Goal: Task Accomplishment & Management: Complete application form

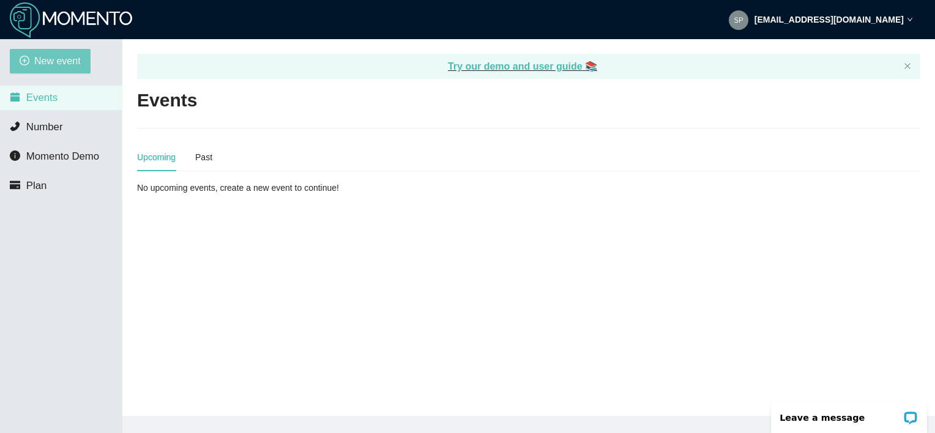
click at [61, 69] on span "New event" at bounding box center [57, 60] width 46 height 15
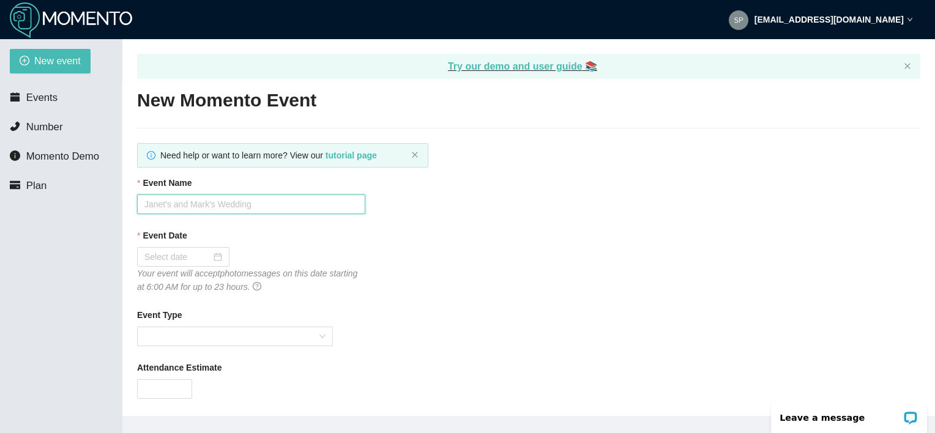
click at [242, 198] on input "Event Name" at bounding box center [251, 205] width 228 height 20
type input "Avery & Kevins Wedding"
click at [184, 269] on icon "Your event will accept photo messages on this date starting at 6:00 AM for up t…" at bounding box center [247, 280] width 220 height 23
click at [186, 264] on div at bounding box center [183, 257] width 92 height 20
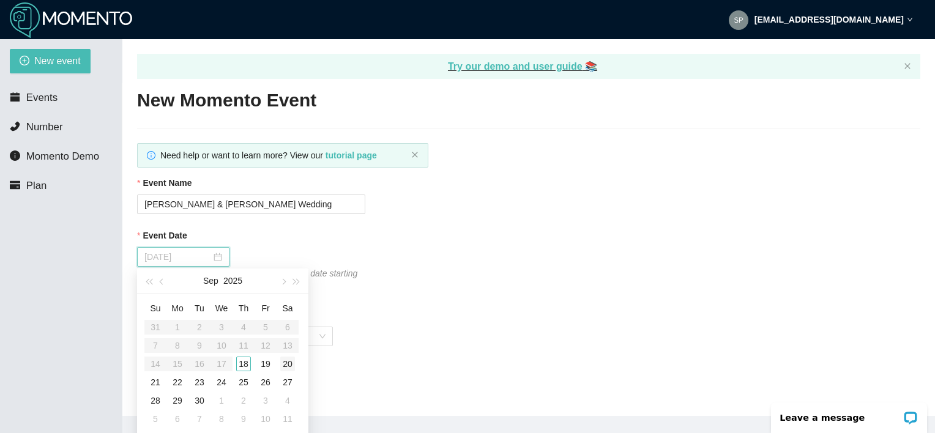
type input "09/20/2025"
click at [289, 367] on div "20" at bounding box center [287, 364] width 15 height 15
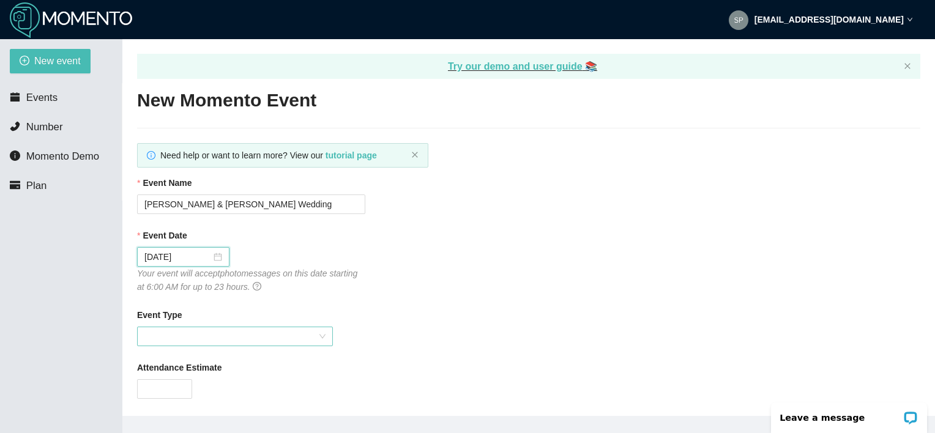
click at [274, 339] on span at bounding box center [234, 336] width 181 height 18
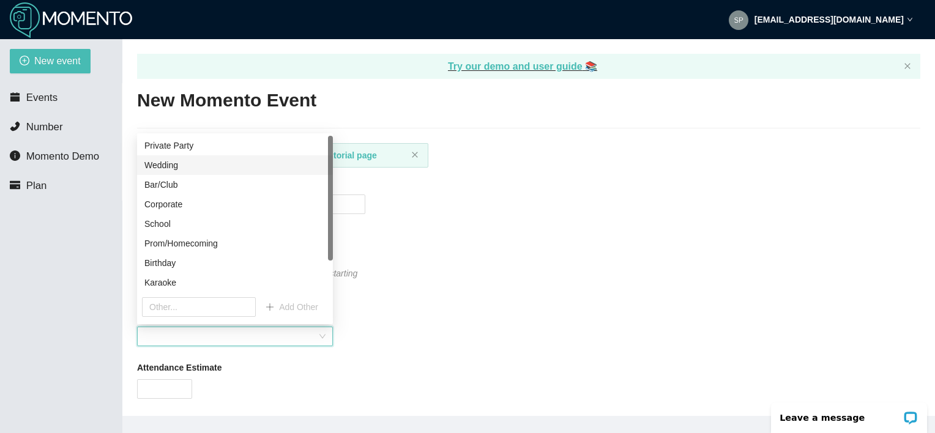
click at [176, 163] on div "Wedding" at bounding box center [234, 164] width 181 height 13
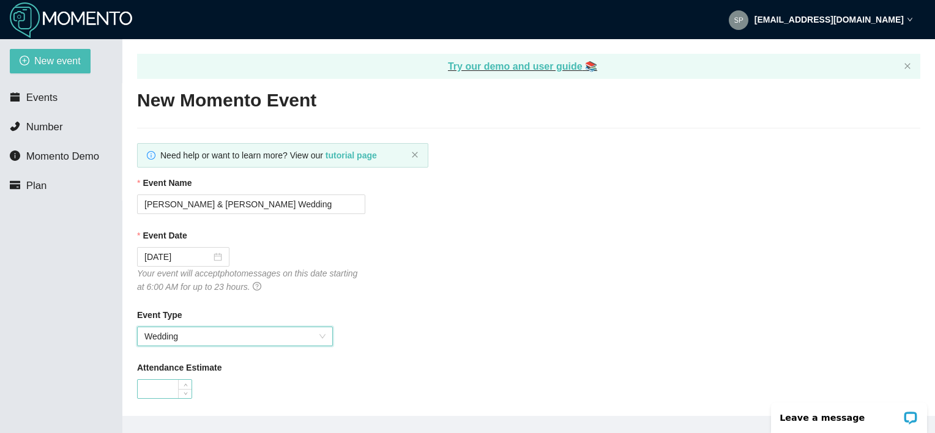
click at [177, 389] on input "Attendance Estimate" at bounding box center [165, 389] width 54 height 18
type input "1"
type input "99"
click at [355, 328] on div "Event Type Wedding" at bounding box center [528, 327] width 783 height 38
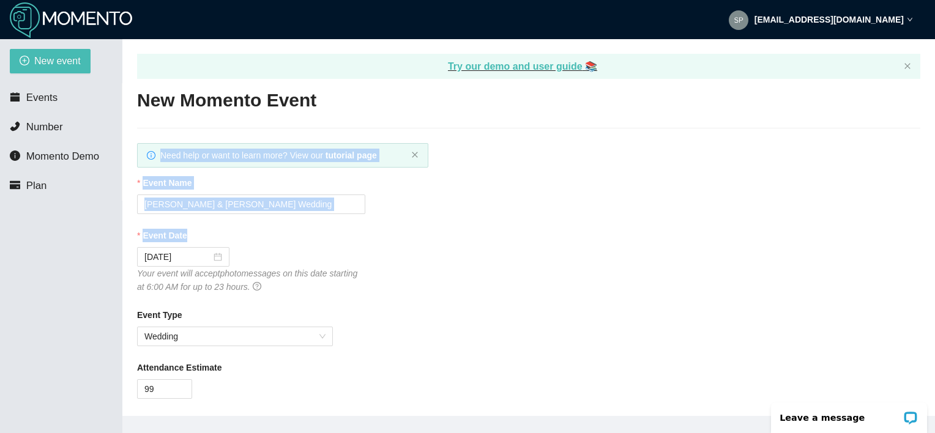
drag, startPoint x: 553, startPoint y: 255, endPoint x: 617, endPoint y: 105, distance: 162.8
click at [617, 105] on div "New Momento Event Need help or want to learn more? View our tutorial page Event…" at bounding box center [528, 429] width 783 height 683
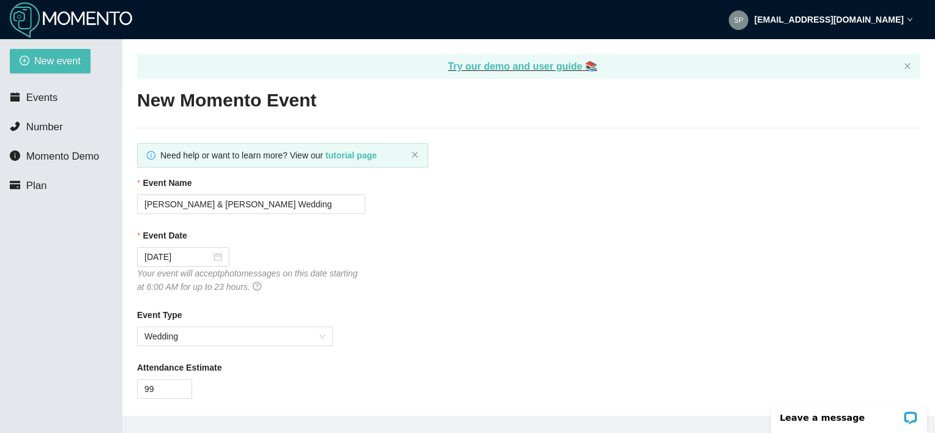
drag, startPoint x: 617, startPoint y: 105, endPoint x: 698, endPoint y: 237, distance: 155.2
click at [698, 237] on div "Event Date" at bounding box center [528, 238] width 783 height 18
click at [932, 425] on div "Leave a message" at bounding box center [849, 414] width 172 height 39
click at [387, 271] on div "Event Date 09/20/2025 Your event will accept photo messages on this date starti…" at bounding box center [528, 261] width 783 height 65
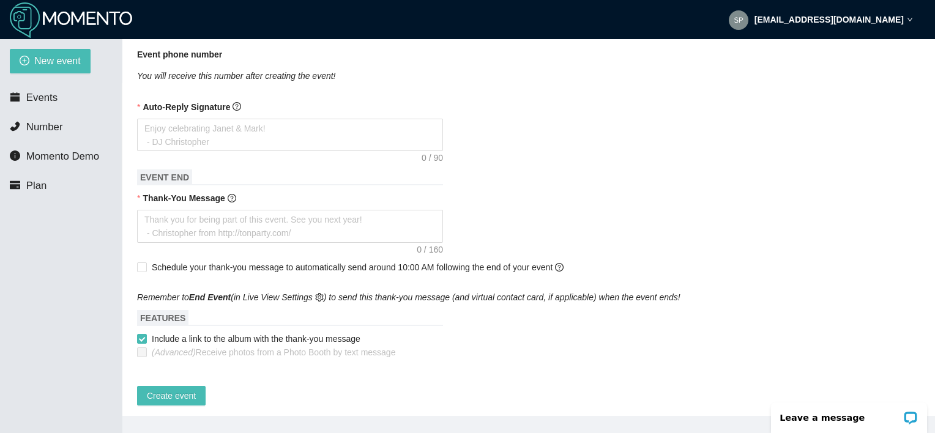
scroll to position [367, 0]
click at [302, 135] on textarea "Auto-Reply Signature" at bounding box center [290, 133] width 306 height 33
type textarea "E"
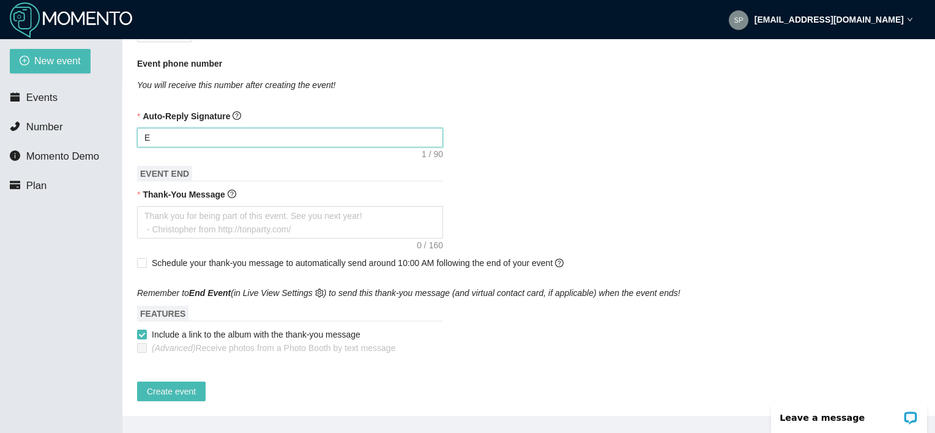
type textarea "En"
type textarea "Enj"
type textarea "Enjo"
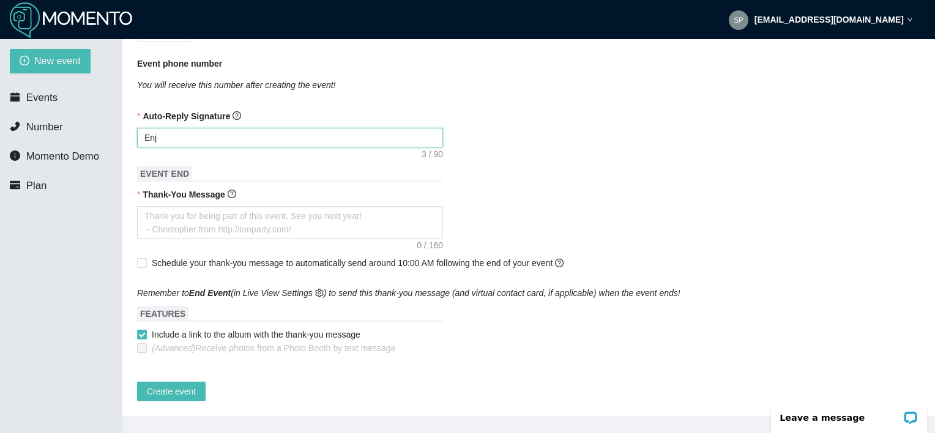
type textarea "Enjo"
type textarea "Enjoy"
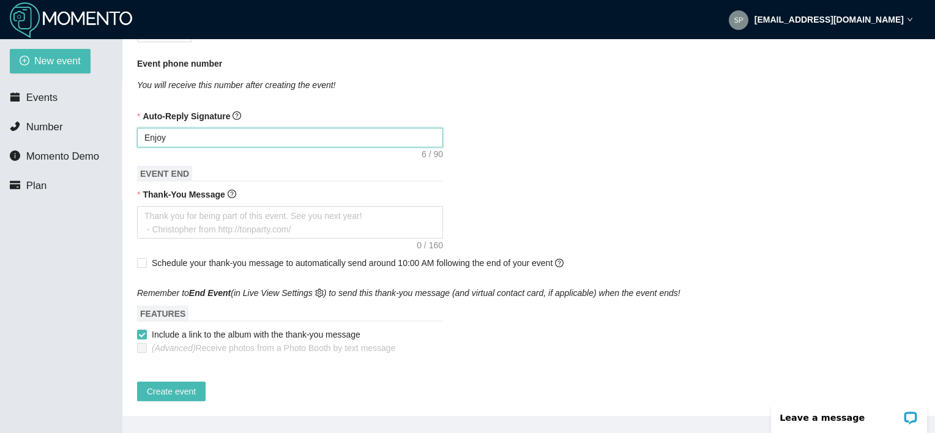
type textarea "Enjoy C"
type textarea "Enjoy Ce"
type textarea "Enjoy Cel"
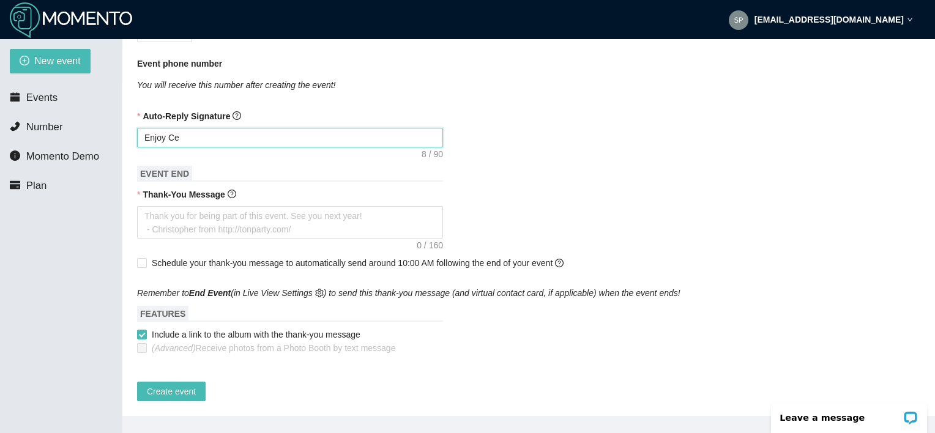
type textarea "Enjoy Cel"
type textarea "Enjoy Cele"
type textarea "Enjoy Celeb"
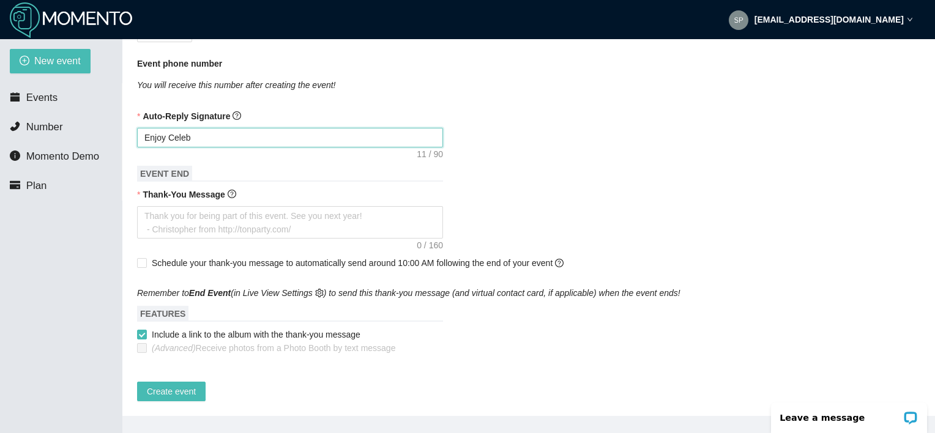
type textarea "Enjoy Celebr"
type textarea "Enjoy Celebra"
type textarea "Enjoy Celebrat"
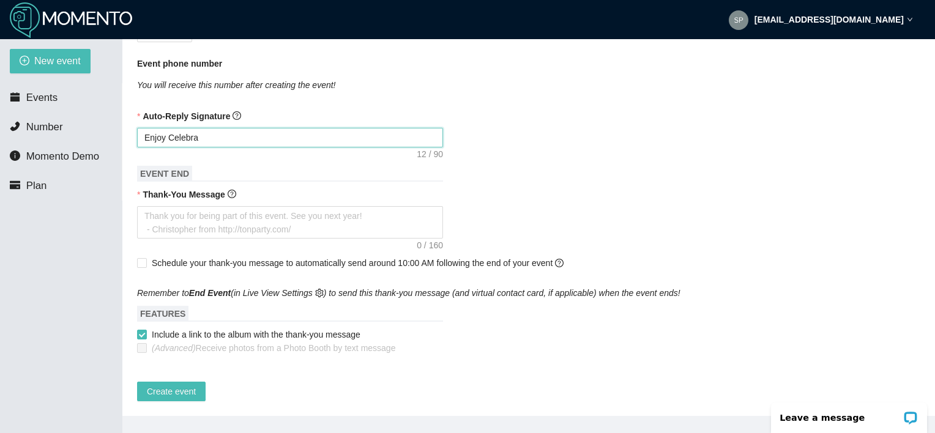
type textarea "Enjoy Celebrat"
type textarea "Enjoy Celebrati"
type textarea "Enjoy Celebratin"
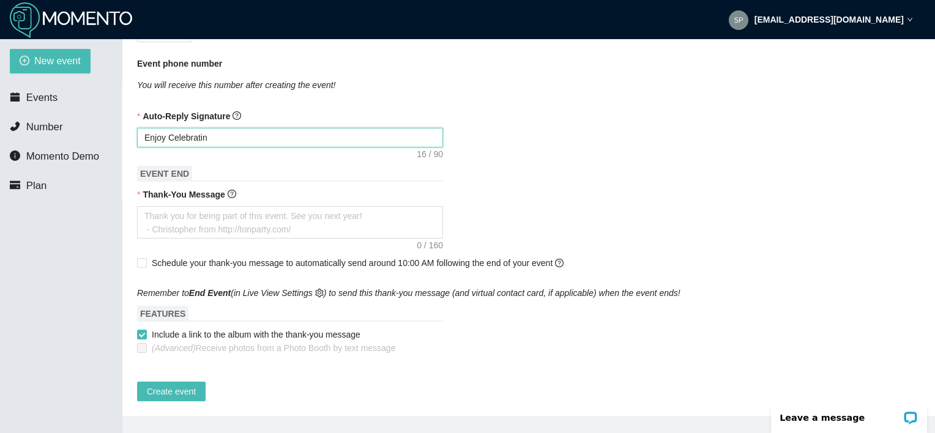
type textarea "Enjoy Celebrating"
type textarea "Enjoy Celebrating A"
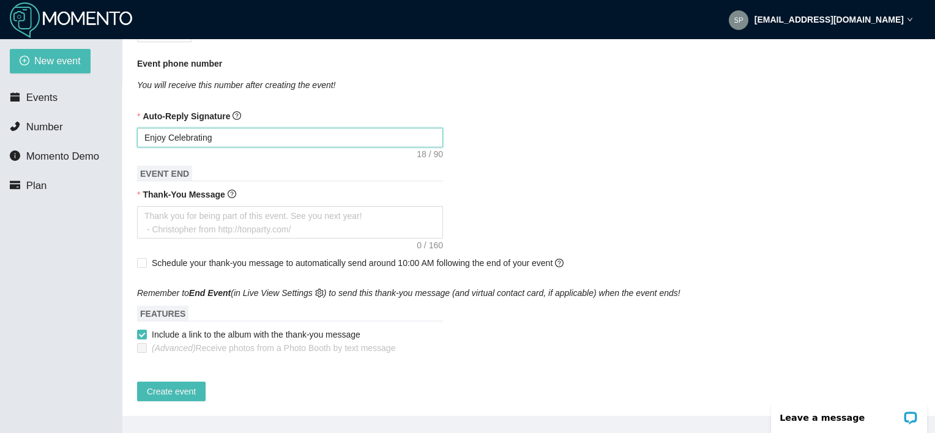
type textarea "Enjoy Celebrating A"
type textarea "Enjoy Celebrating Av"
type textarea "Enjoy Celebrating Ave"
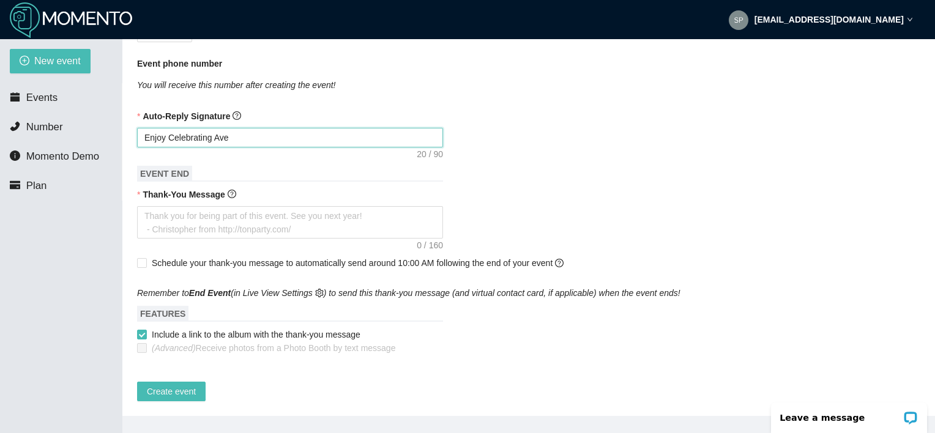
type textarea "Enjoy Celebrating Aver"
type textarea "Enjoy Celebrating Avery"
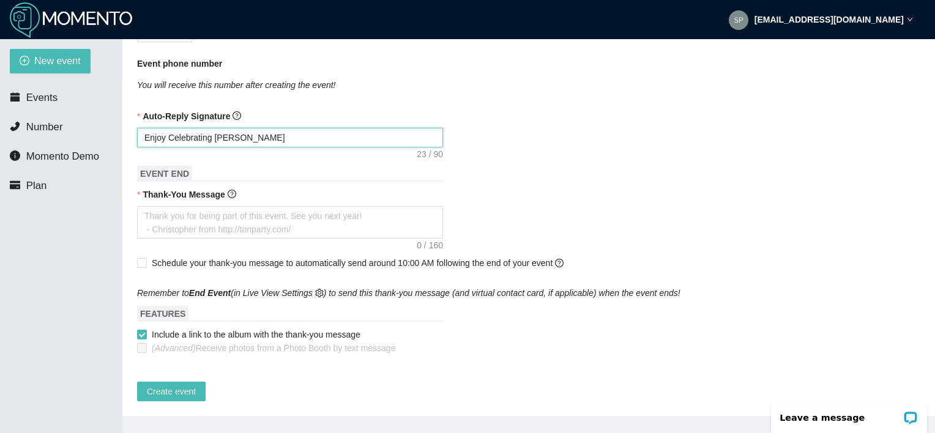
type textarea "Enjoy Celebrating Avery"
type textarea "Enjoy Celebrating Avery &"
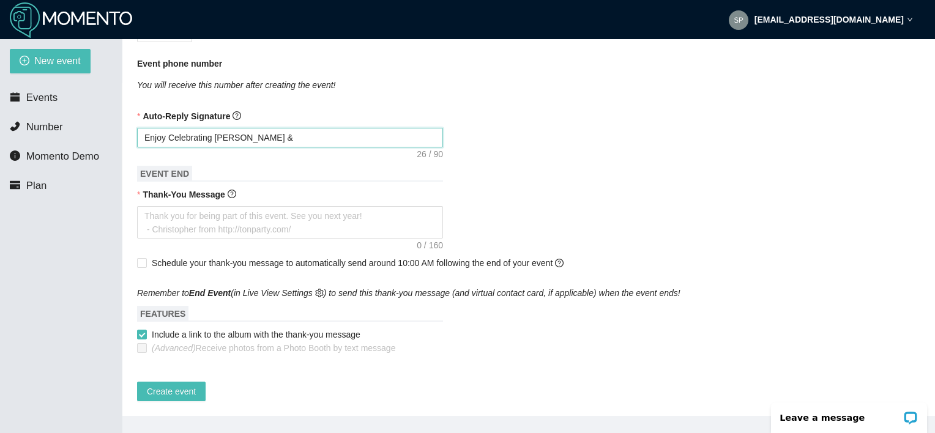
type textarea "Enjoy Celebrating Avery & K"
type textarea "Enjoy Celebrating Avery & Ke"
type textarea "Enjoy Celebrating Avery & Kev"
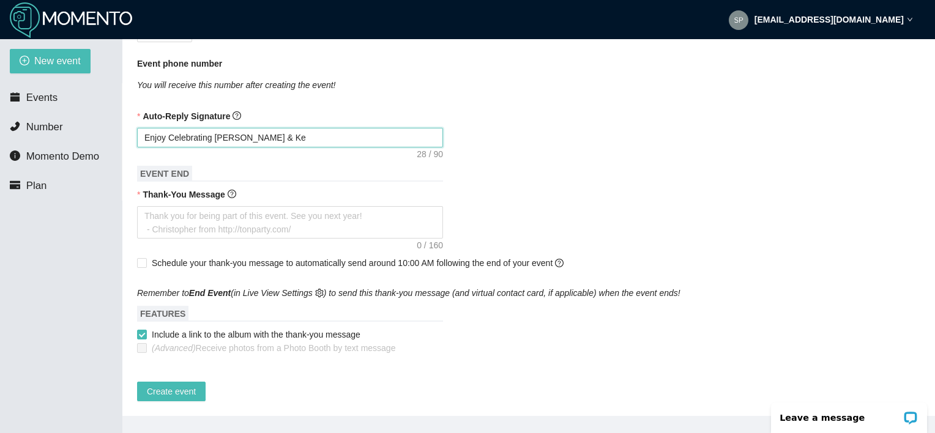
type textarea "Enjoy Celebrating Avery & Kev"
type textarea "Enjoy Celebrating Avery & Kevi"
type textarea "Enjoy Celebrating Avery & Kevin"
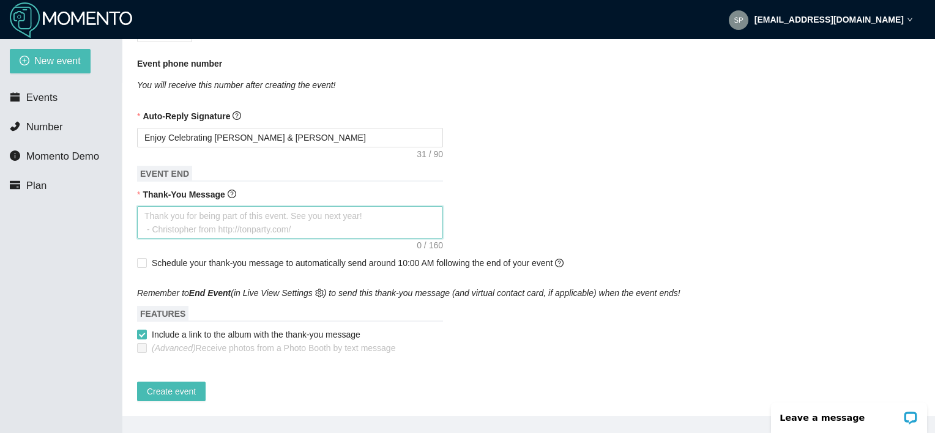
click at [292, 213] on textarea "Thank-You Message" at bounding box center [290, 222] width 306 height 33
type textarea "T"
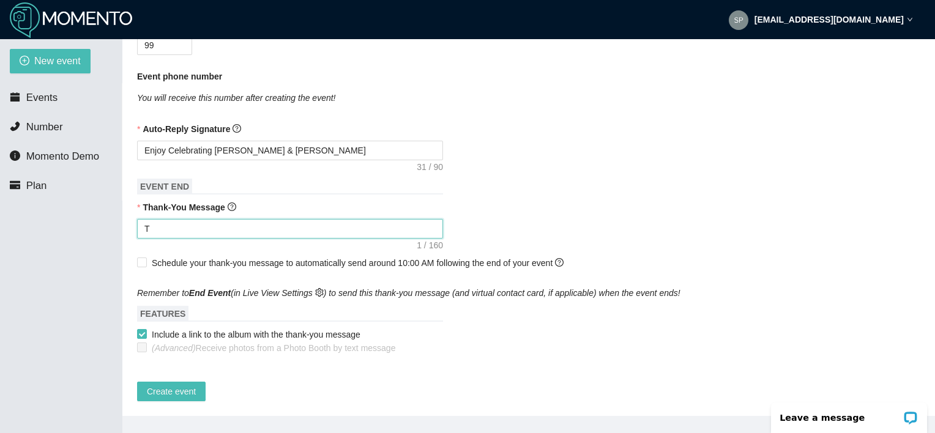
scroll to position [355, 0]
type textarea "Th"
type textarea "Tha"
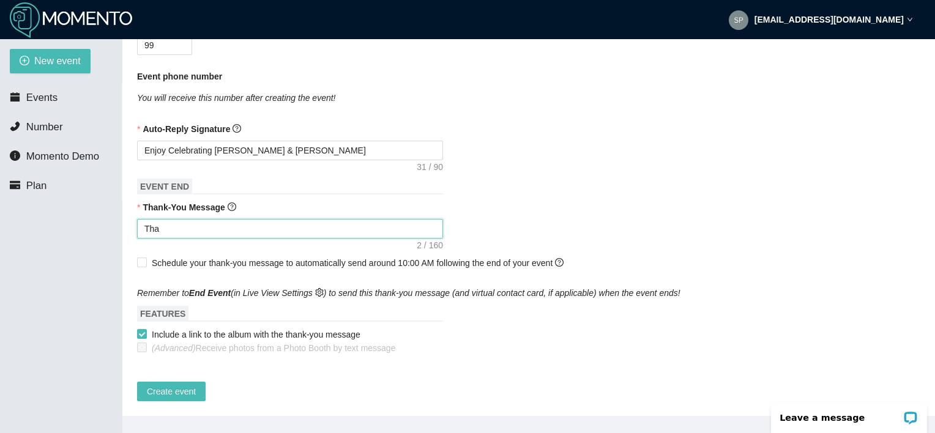
type textarea "Than"
type textarea "Thank"
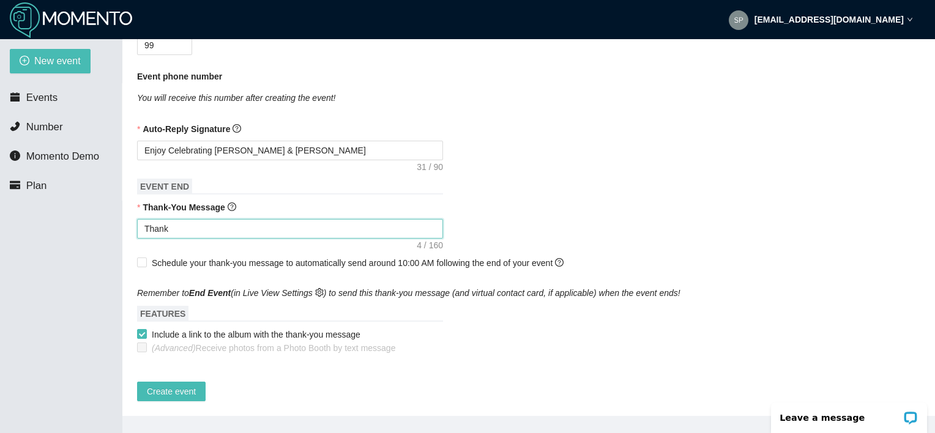
type textarea "Thank"
type textarea "Thank y"
type textarea "Thank yo"
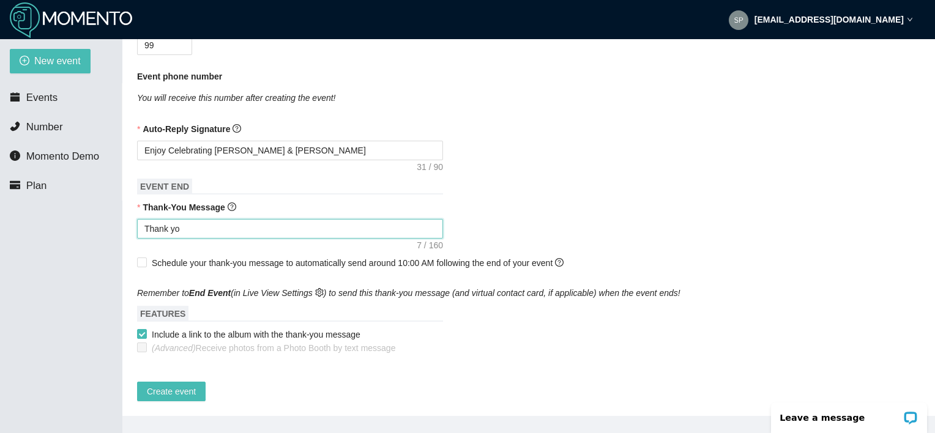
type textarea "Thank you"
type textarea "Thank you f"
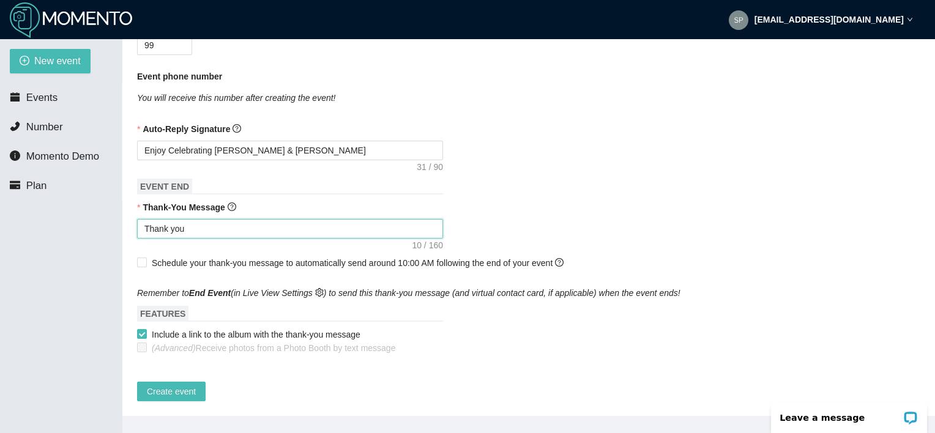
type textarea "Thank you f"
type textarea "Thank you fo"
type textarea "Thank you for"
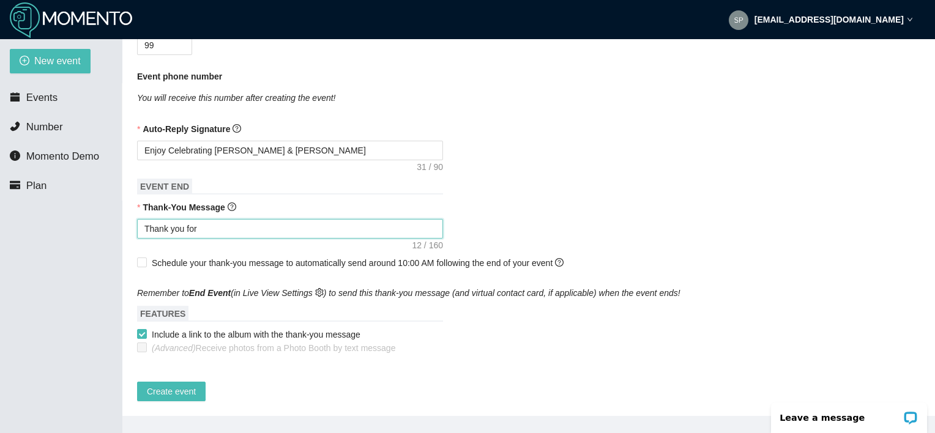
type textarea "Thank you for"
type textarea "Thank you for C"
type textarea "Thank you for Ce"
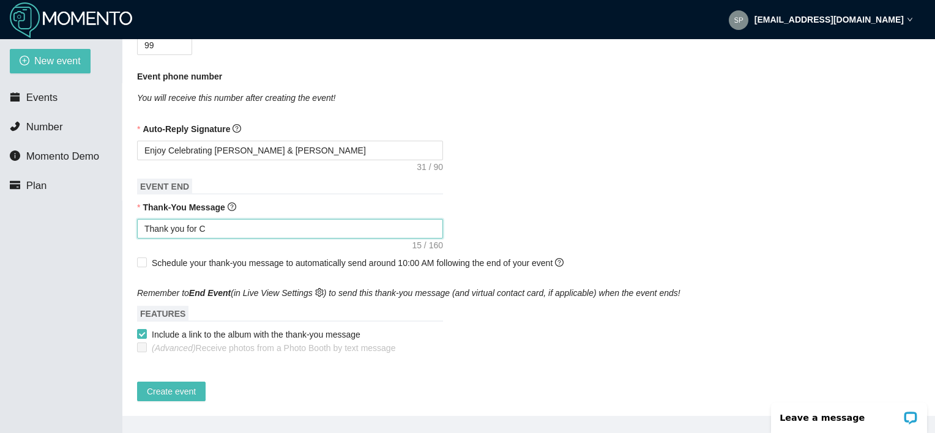
type textarea "Thank you for Ce"
type textarea "Thank you for Cel"
type textarea "Thank you for Celb"
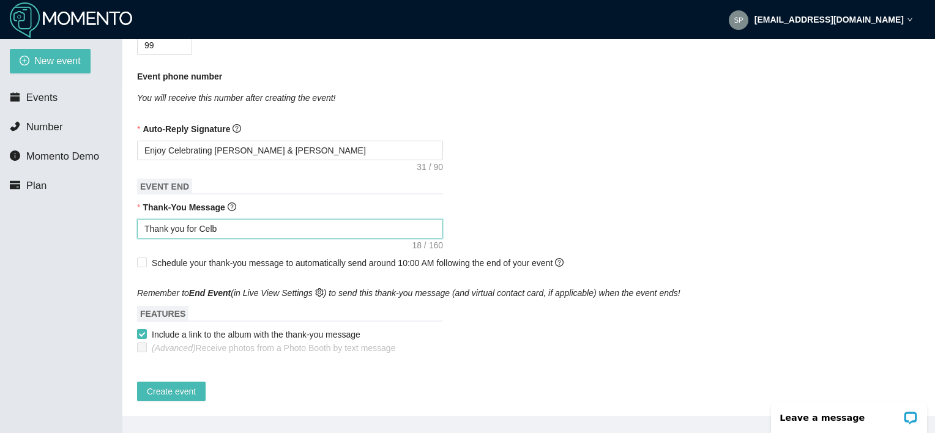
type textarea "Thank you for Celbr"
type textarea "Thank you for Celbra"
type textarea "Thank you for Celbrat"
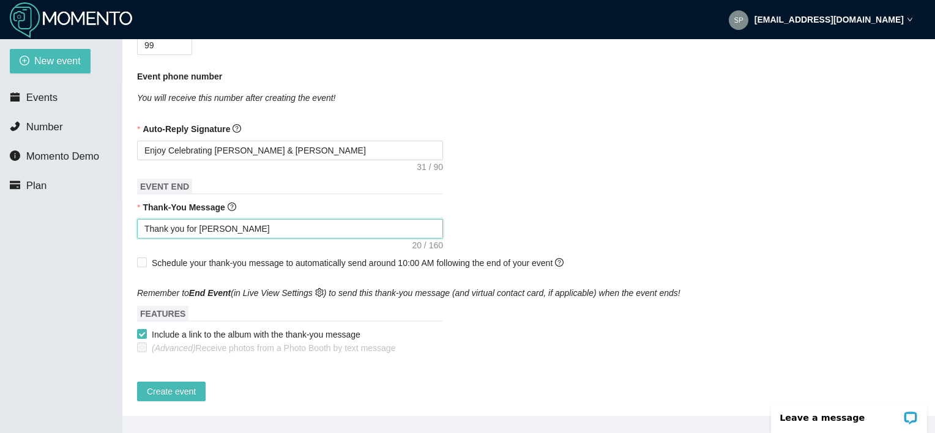
type textarea "Thank you for Celbrat"
type textarea "Thank you for Celbrati"
type textarea "Thank you for Celbratin"
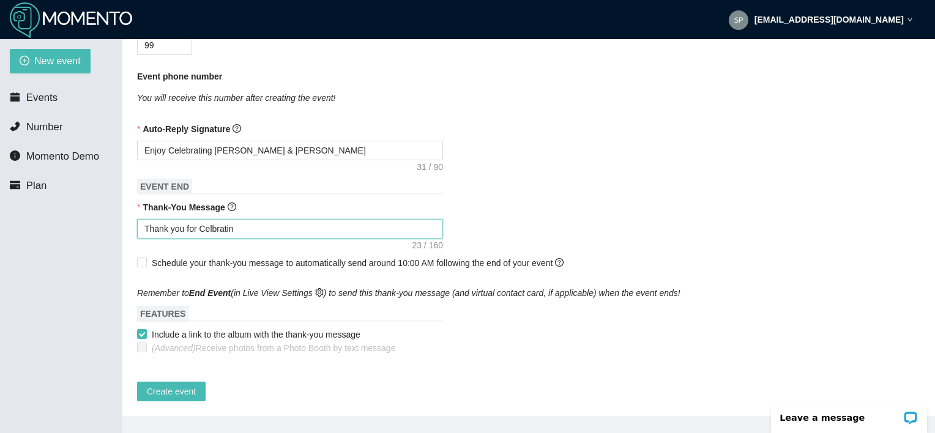
type textarea "Thank you for Celbrating"
type textarea "Thank you for Celbrating A"
type textarea "Thank you for Celbrating Av"
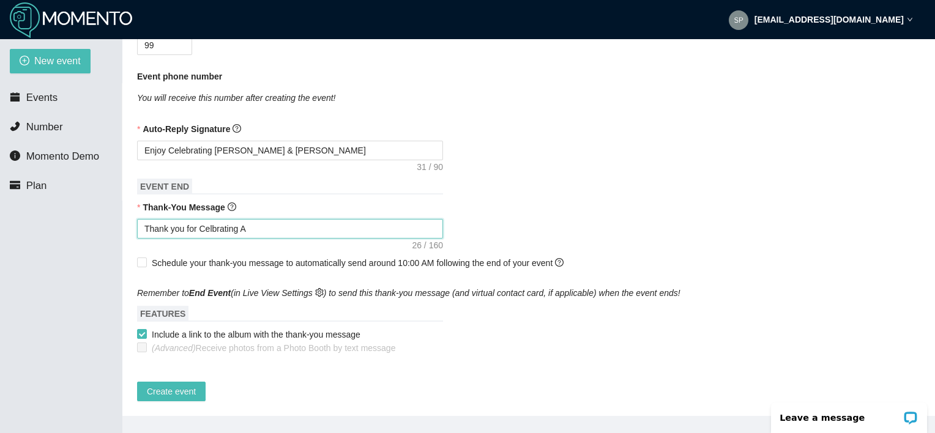
type textarea "Thank you for Celbrating Av"
type textarea "Thank you for Celbrating Avr"
type textarea "Thank you for Celbrating Avry"
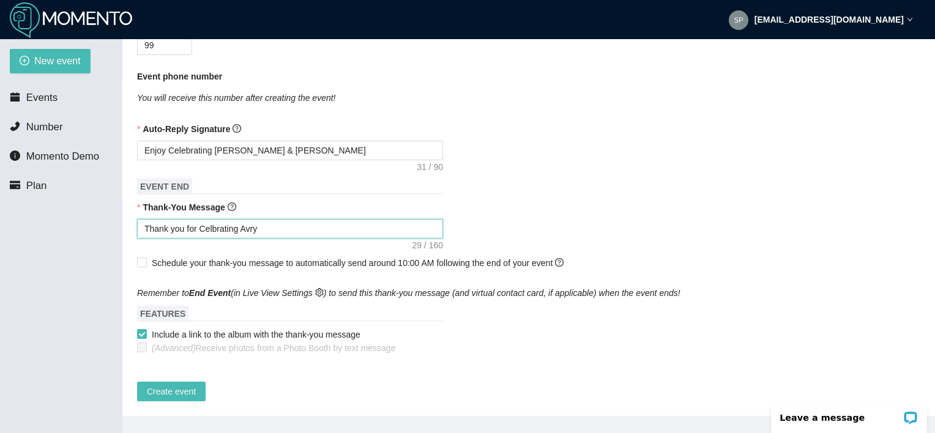
type textarea "Thank you for Celbrating Avry"
type textarea "Thank you for Celbrating Avr"
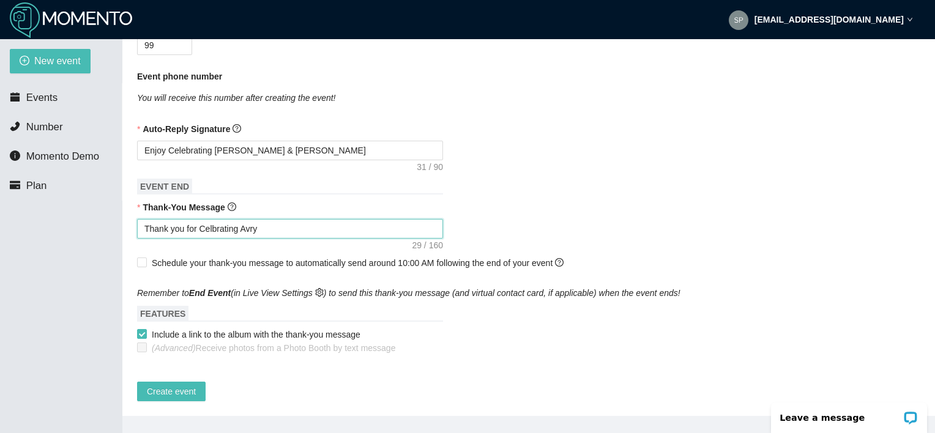
type textarea "Thank you for Celbrating Avr"
type textarea "Thank you for Celbrating Av"
type textarea "Thank you for Celbrating A"
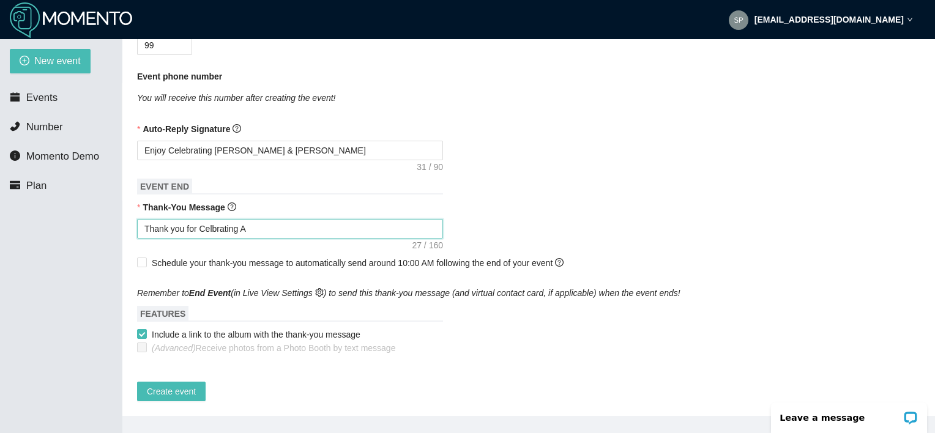
type textarea "Thank you for Celbrating"
type textarea "Thank you for Celbratin"
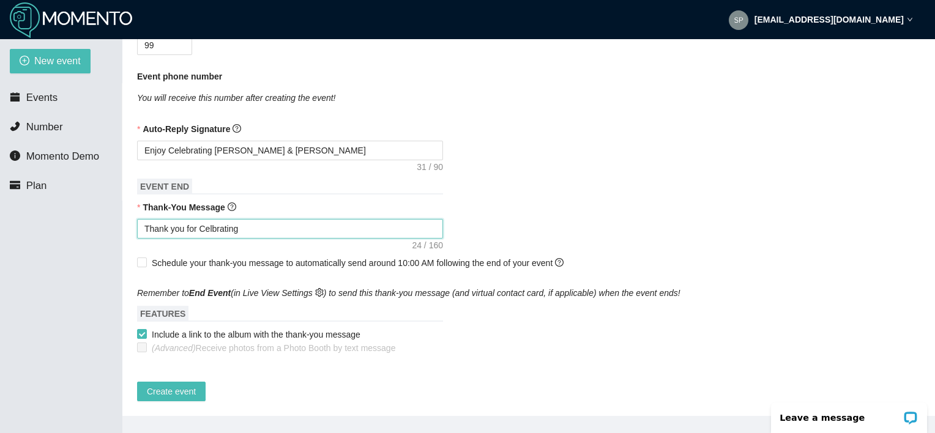
type textarea "Thank you for Celbratin"
type textarea "Thank you for Celbrati"
type textarea "Thank you for Celbrat"
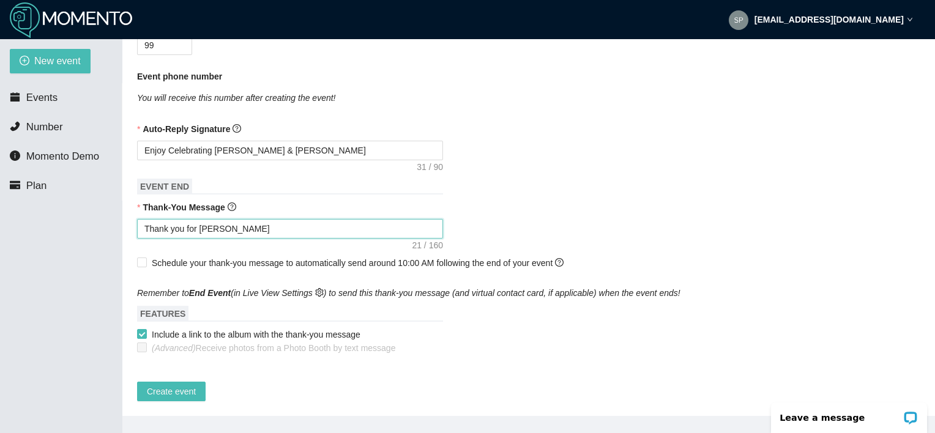
type textarea "Thank you for Celbra"
type textarea "Thank you for Celbr"
type textarea "Thank you for Celb"
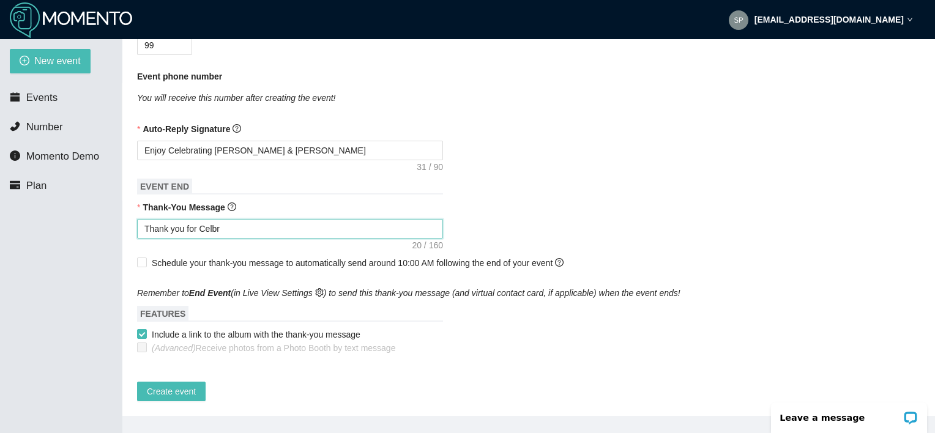
type textarea "Thank you for Celb"
type textarea "Thank you for Cel"
type textarea "Thank you for Cele"
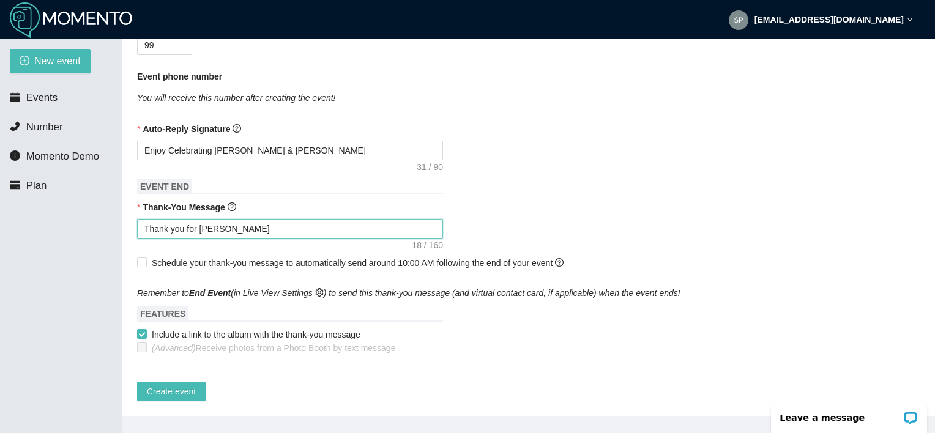
type textarea "Thank you for Celeb"
type textarea "Thank you for Celebr"
type textarea "Thank you for Celebra"
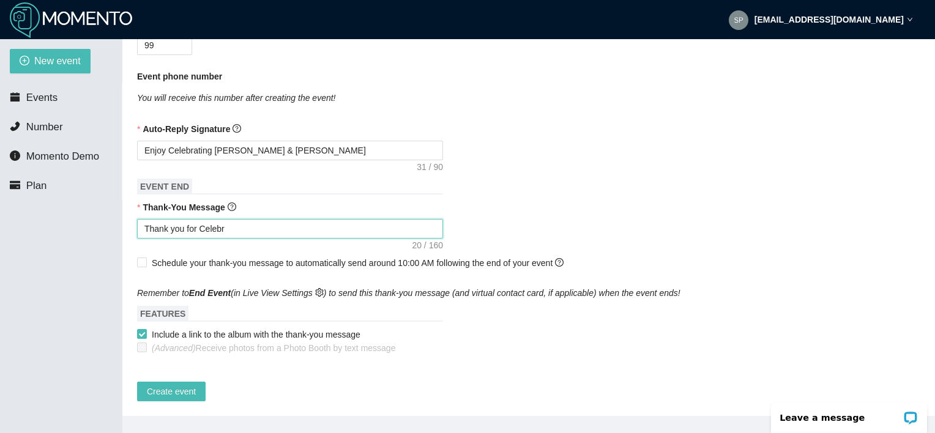
type textarea "Thank you for Celebra"
type textarea "Thank you for Celebrat"
type textarea "Thank you for Celebrati"
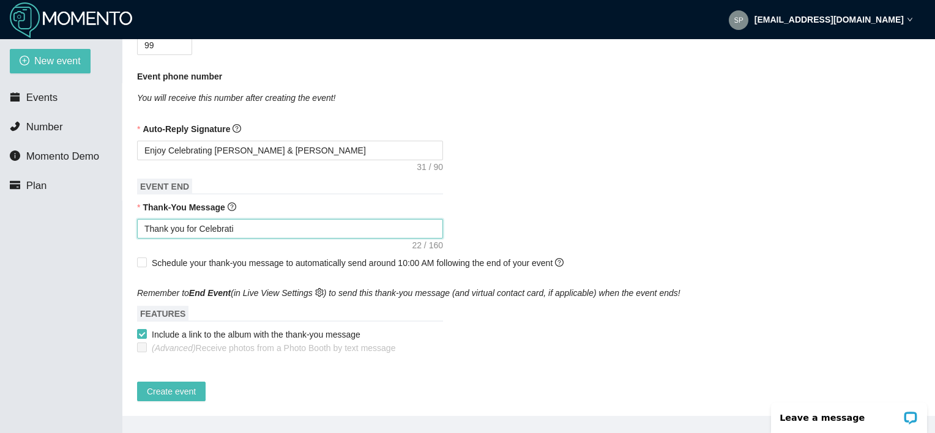
type textarea "Thank you for Celebratin"
type textarea "Thank you for Celebrating"
type textarea "Thank you for Celebrating A"
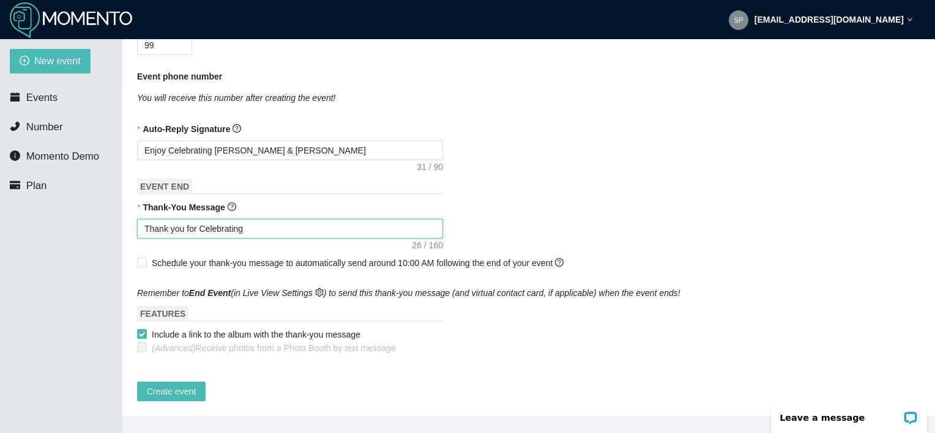
type textarea "Thank you for Celebrating A"
type textarea "Thank you for Celebrating Av"
type textarea "Thank you for Celebrating Ave"
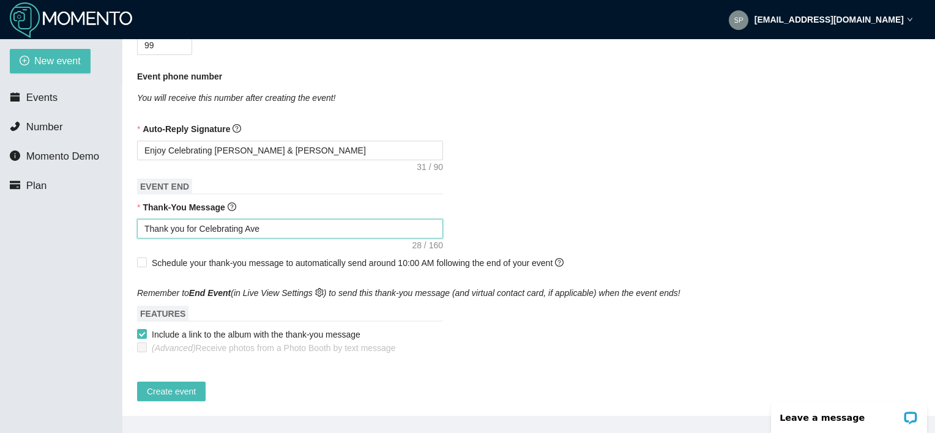
type textarea "Thank you for Celebrating Aver"
type textarea "Thank you for Celebrating Avery"
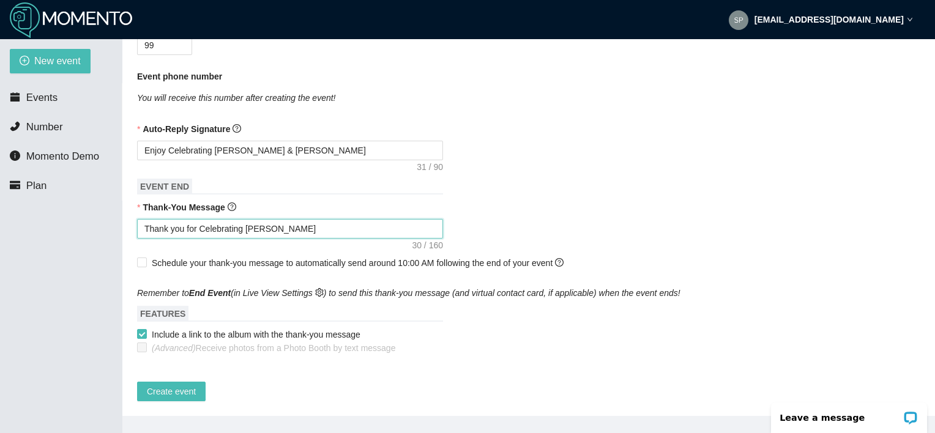
type textarea "Thank you for Celebrating Avery"
type textarea "Thank you for Celebrating Avery a"
type textarea "Thank you for Celebrating Avery an"
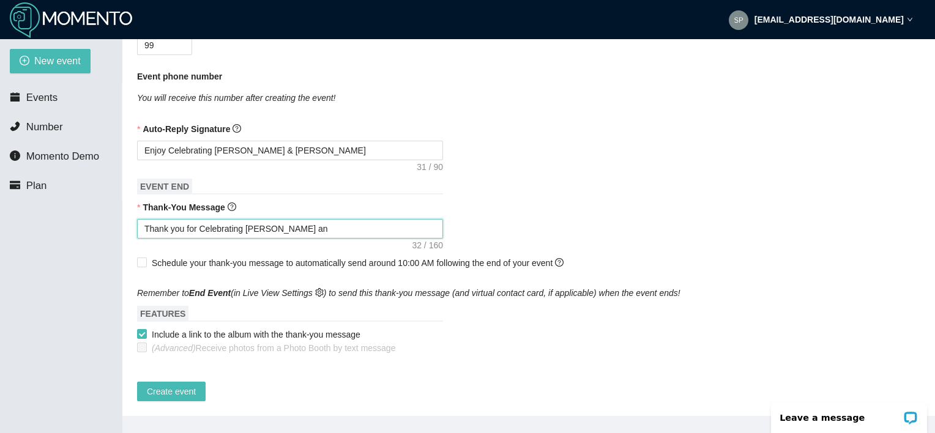
type textarea "Thank you for Celebrating Avery and"
type textarea "Thank you for Celebrating Avery and K"
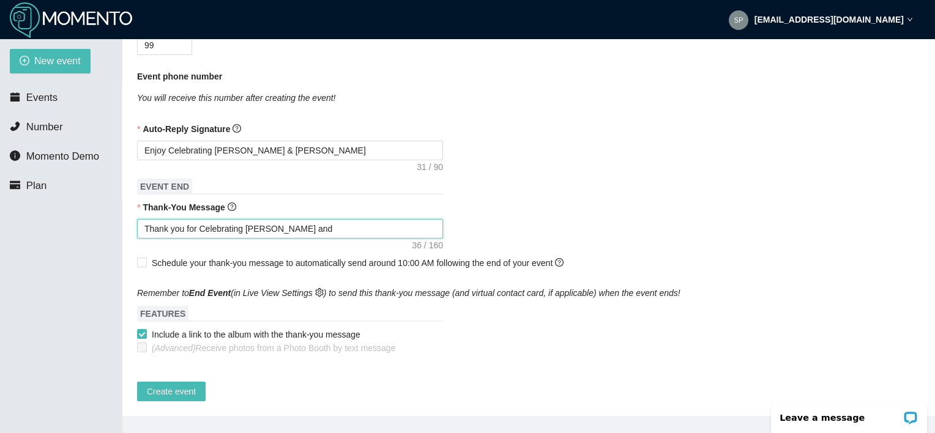
type textarea "Thank you for Celebrating Avery and K"
type textarea "Thank you for Celebrating Avery and Ke"
type textarea "Thank you for Celebrating Avery and Kev"
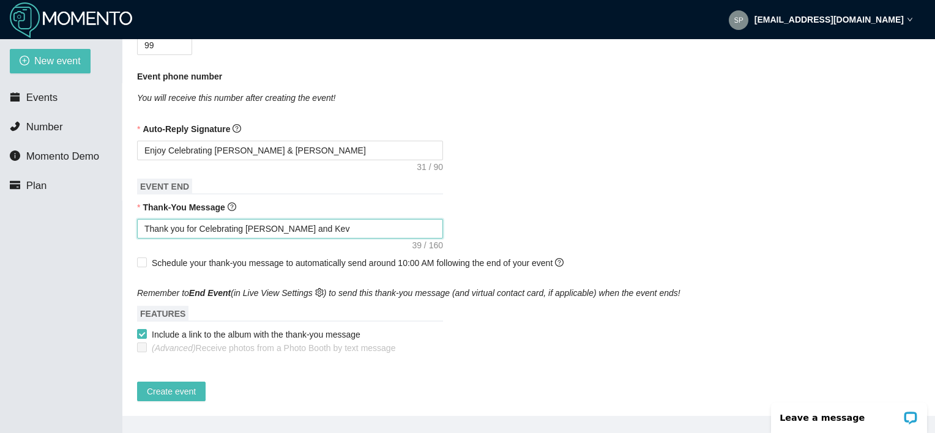
type textarea "Thank you for Celebrating Avery and Kevi"
type textarea "Thank you for Celebrating Avery and Kevin"
click at [144, 258] on input "Schedule your thank-you message to automatically send around 10:00 AM following…" at bounding box center [141, 262] width 9 height 9
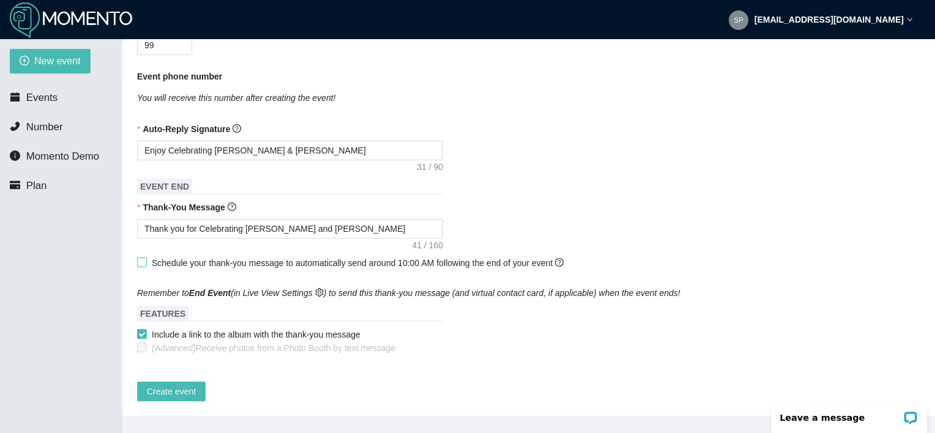
checkbox input "true"
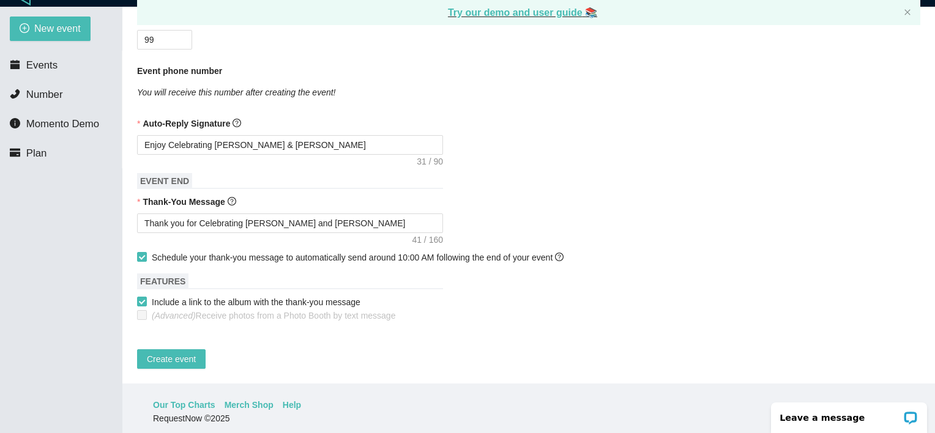
scroll to position [39, 0]
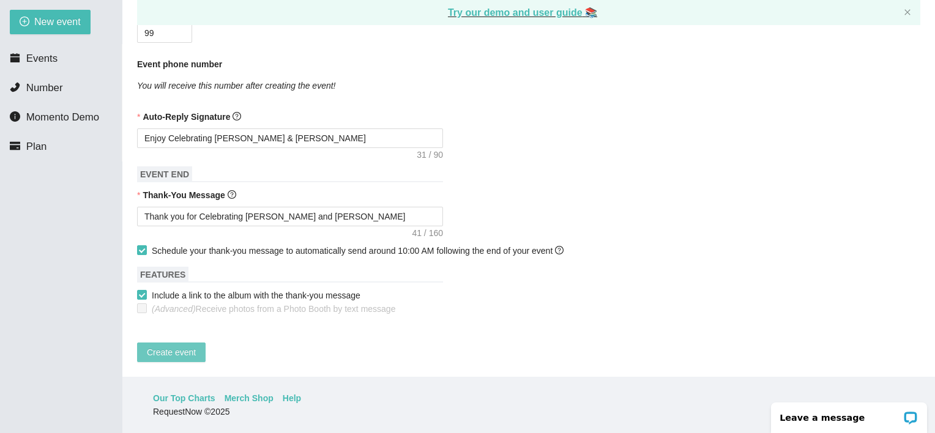
click at [181, 349] on span "Create event" at bounding box center [171, 352] width 49 height 13
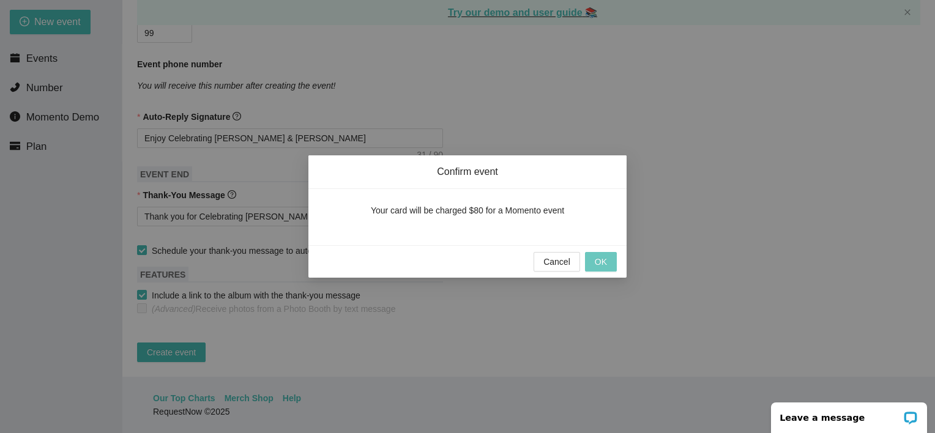
click at [601, 262] on span "OK" at bounding box center [601, 261] width 12 height 13
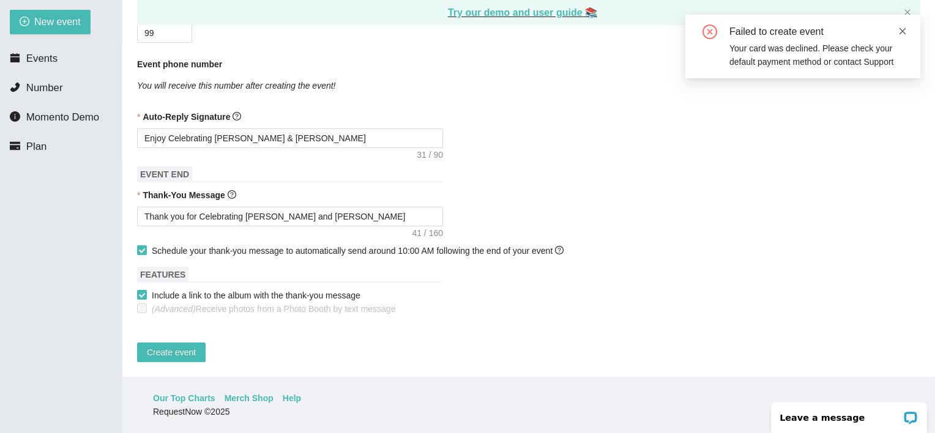
click at [899, 30] on icon "close" at bounding box center [902, 31] width 9 height 9
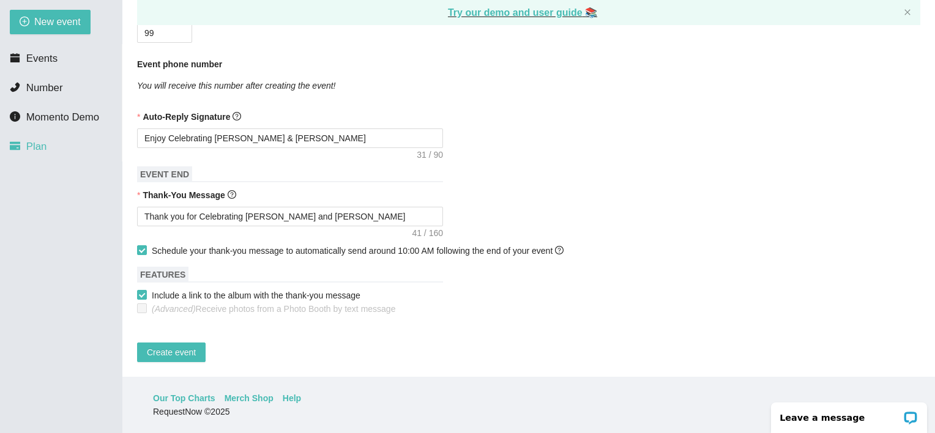
click at [38, 152] on span "Plan" at bounding box center [36, 147] width 21 height 12
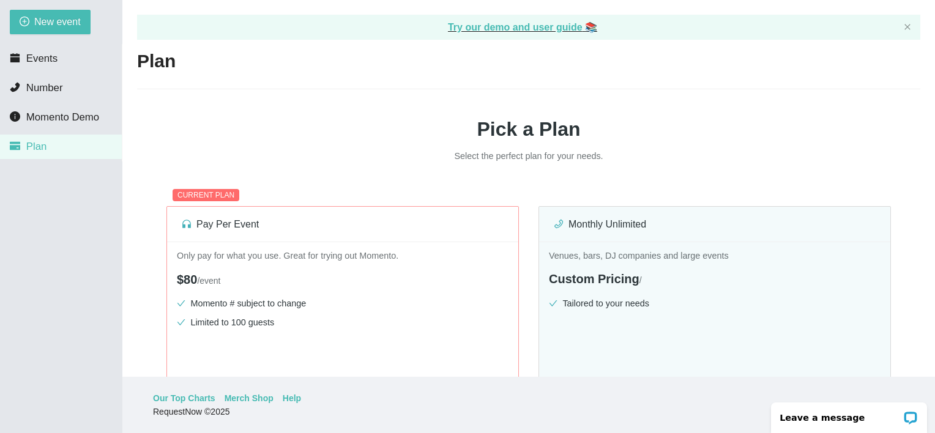
click at [247, 125] on h1 "Pick a Plan" at bounding box center [528, 129] width 783 height 31
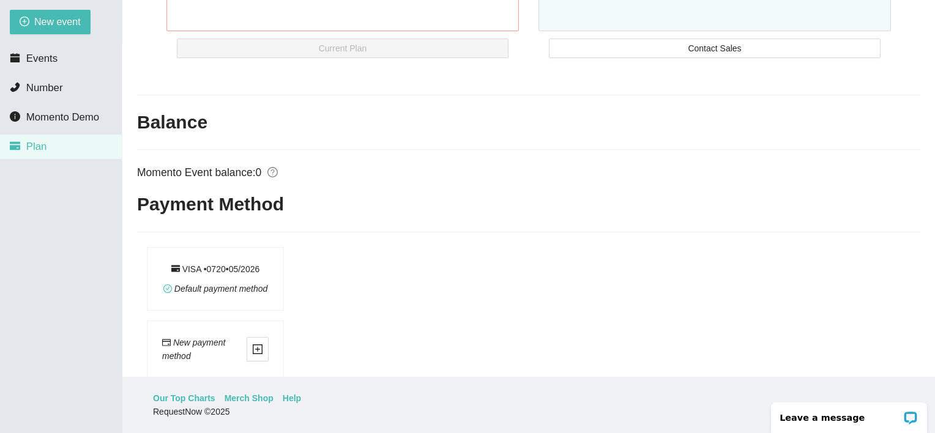
scroll to position [416, 0]
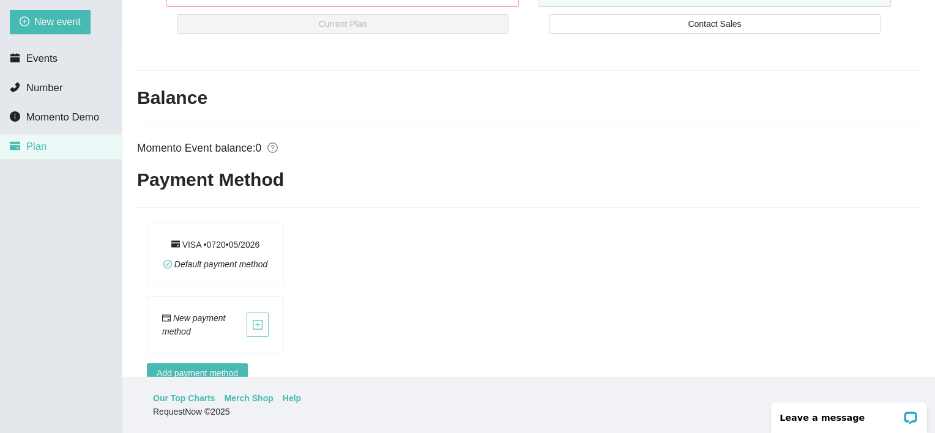
click at [257, 328] on icon "plus-square" at bounding box center [258, 325] width 10 height 10
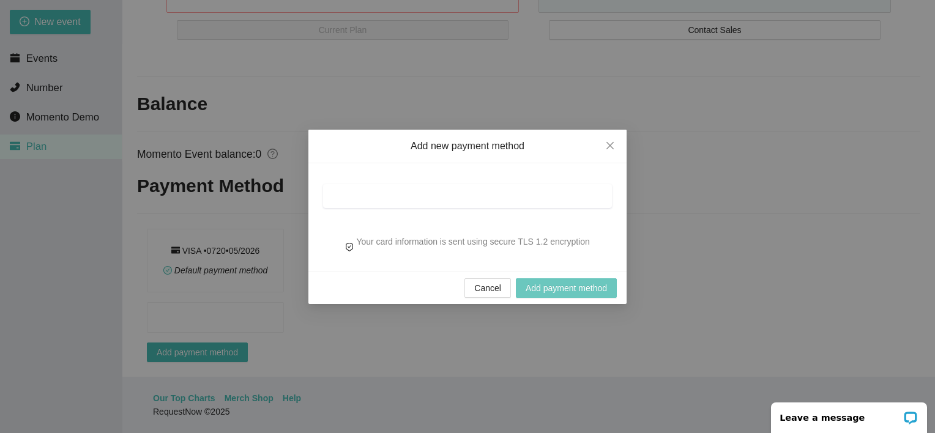
click at [555, 281] on span "Add payment method" at bounding box center [565, 287] width 81 height 13
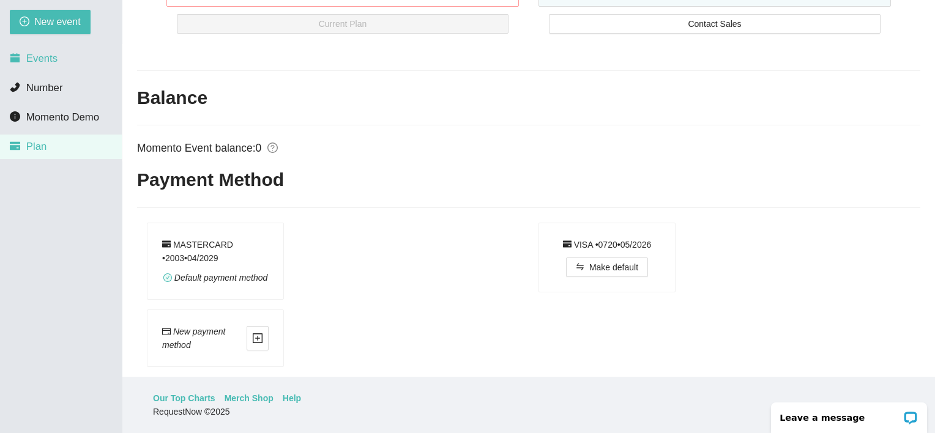
click at [70, 65] on li "Events" at bounding box center [61, 58] width 122 height 24
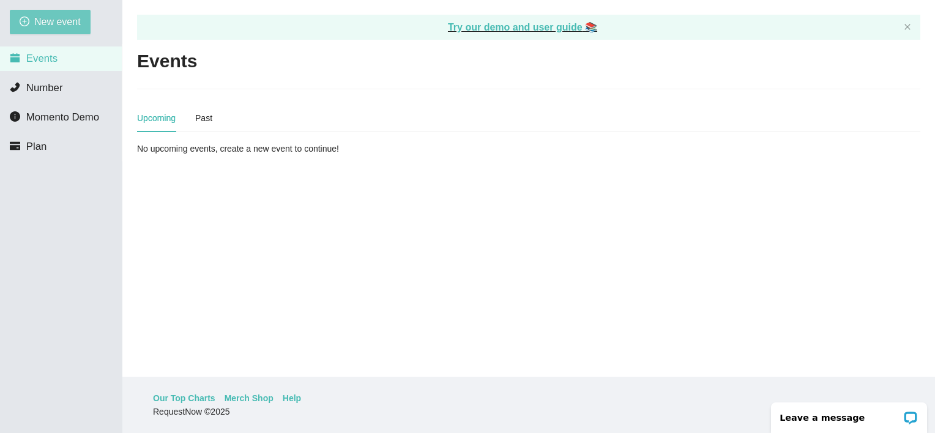
click at [53, 23] on span "New event" at bounding box center [57, 21] width 46 height 15
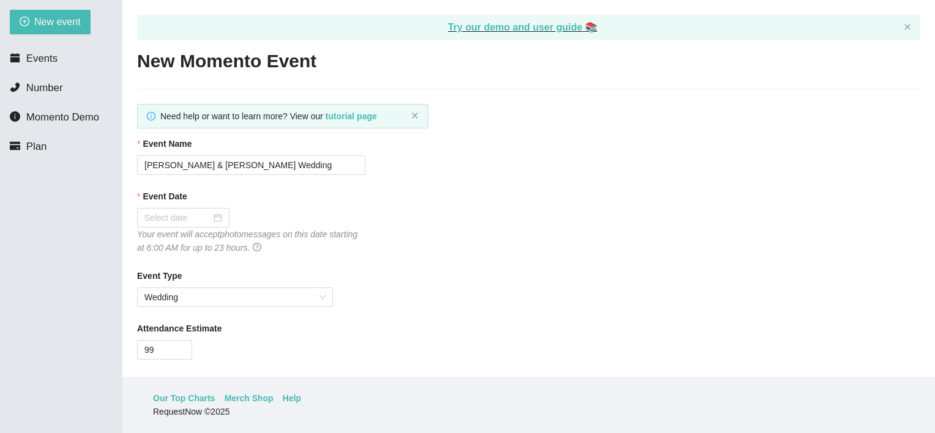
type textarea "Thank you for Celebrating Avery and Kevin"
click at [220, 220] on div at bounding box center [183, 217] width 78 height 13
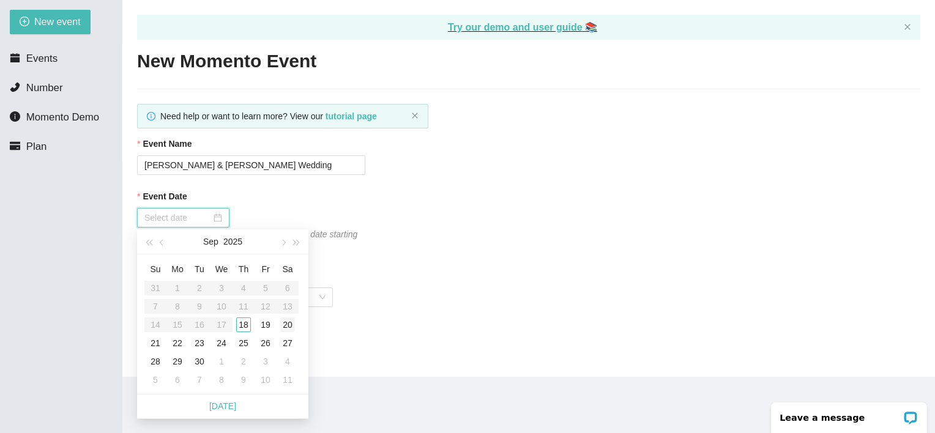
type input "09/20/2025"
click at [294, 323] on div "20" at bounding box center [287, 324] width 15 height 15
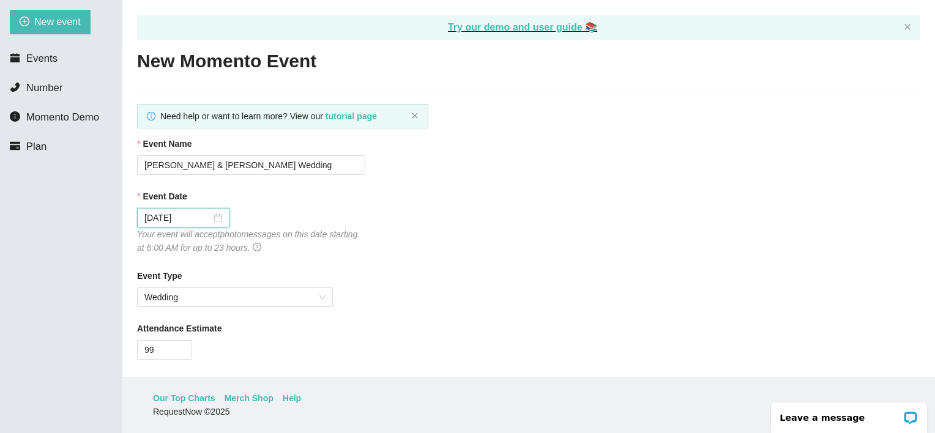
click at [492, 291] on div "Event Type Wedding" at bounding box center [528, 288] width 783 height 38
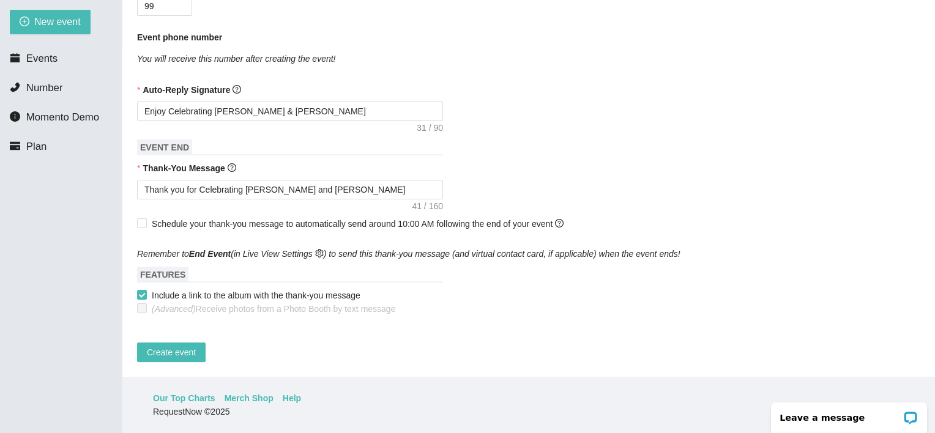
scroll to position [355, 0]
click at [144, 218] on input "Schedule your thank-you message to automatically send around 10:00 AM following…" at bounding box center [141, 222] width 9 height 9
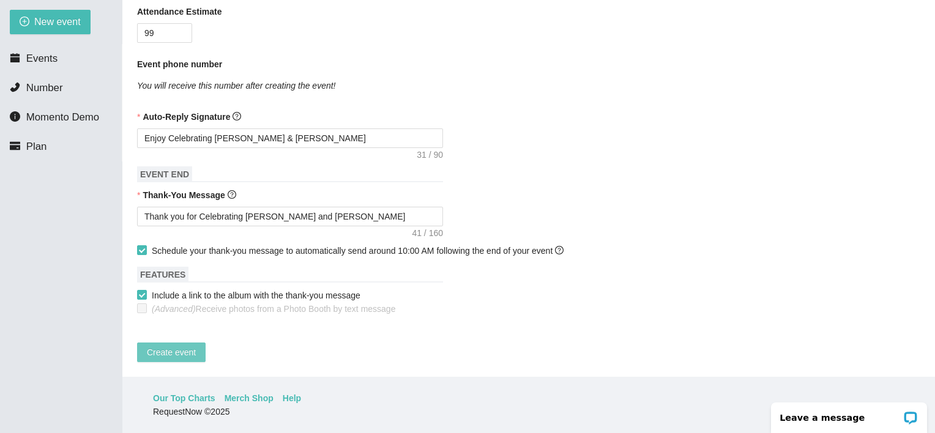
click at [169, 346] on span "Create event" at bounding box center [171, 352] width 49 height 13
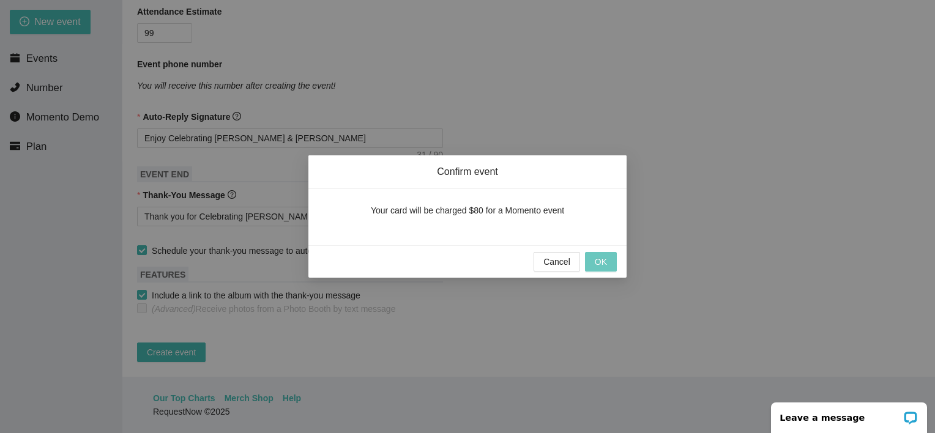
click at [601, 257] on span "OK" at bounding box center [601, 261] width 12 height 13
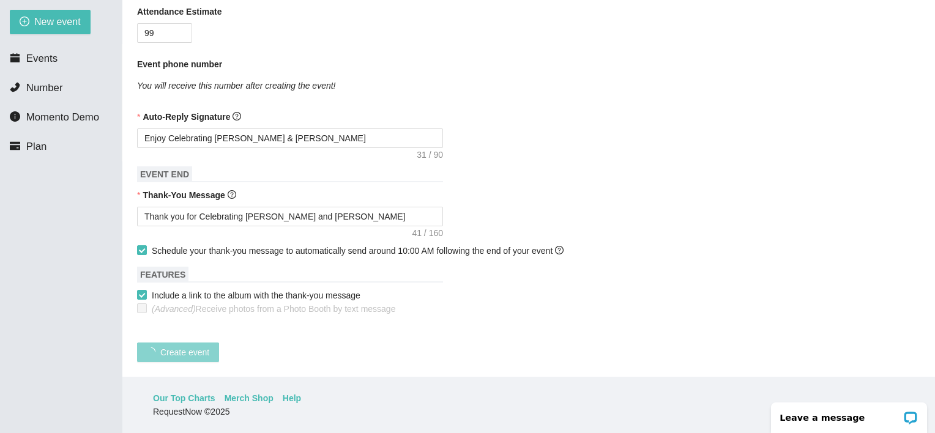
scroll to position [142, 0]
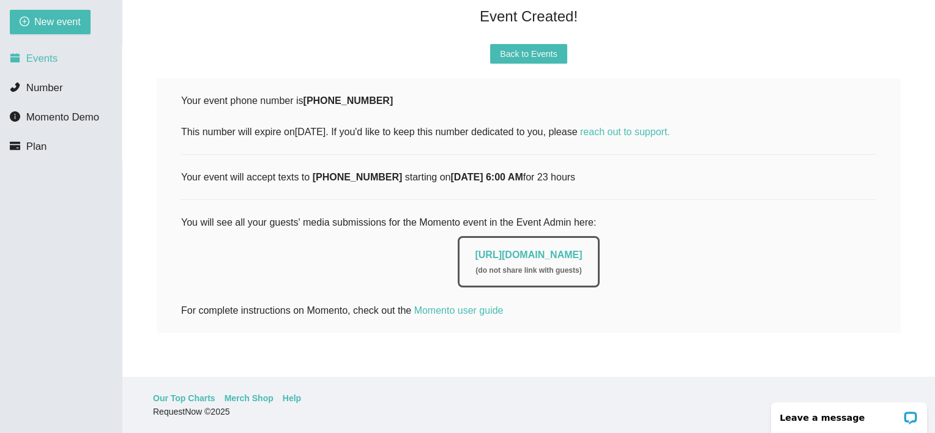
click at [42, 61] on span "Events" at bounding box center [41, 59] width 31 height 12
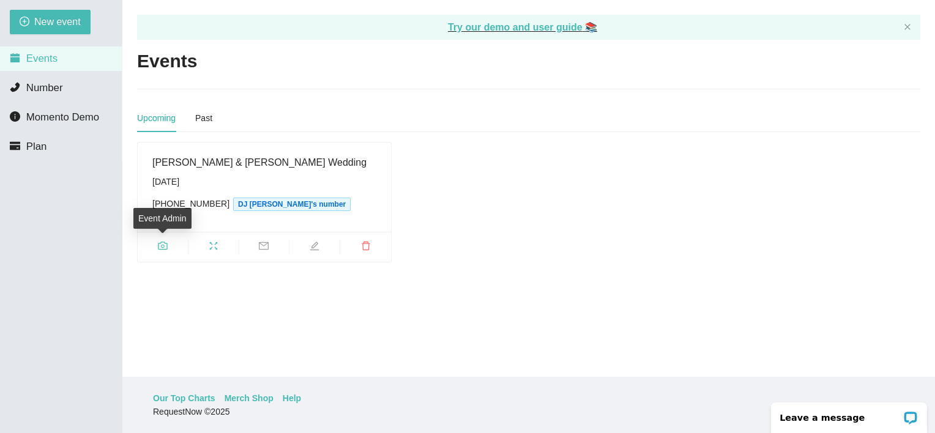
click at [161, 242] on icon "camera" at bounding box center [162, 246] width 9 height 8
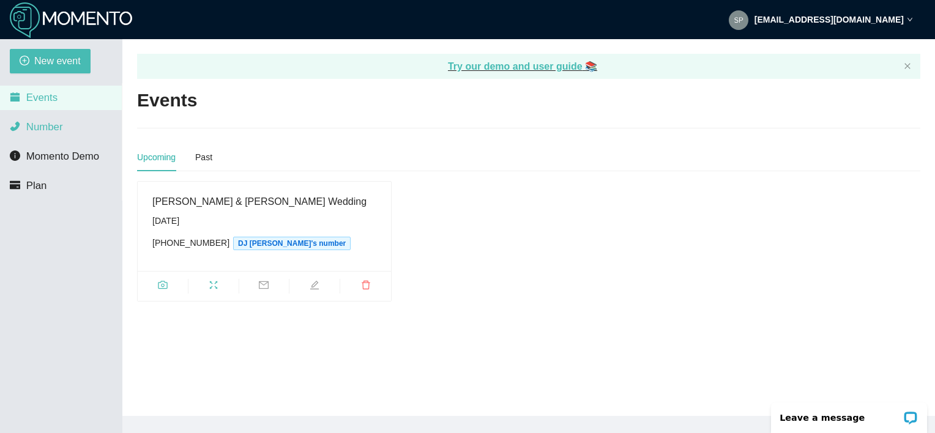
click at [50, 132] on span "Number" at bounding box center [44, 127] width 37 height 12
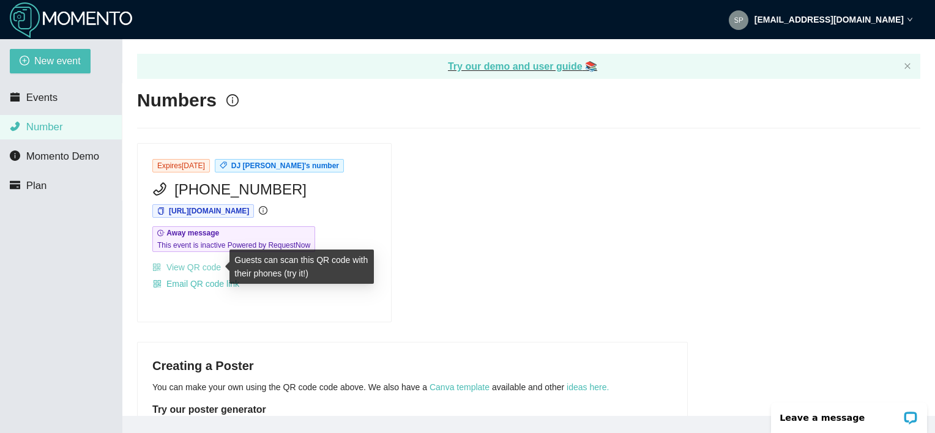
click at [198, 267] on link "View QR code" at bounding box center [186, 267] width 69 height 10
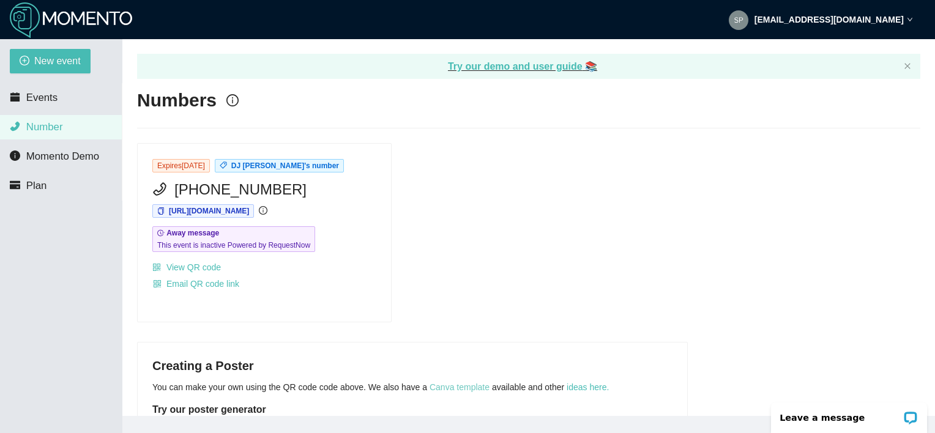
click at [455, 385] on link "Canva template" at bounding box center [459, 387] width 60 height 10
